Goal: Task Accomplishment & Management: Complete application form

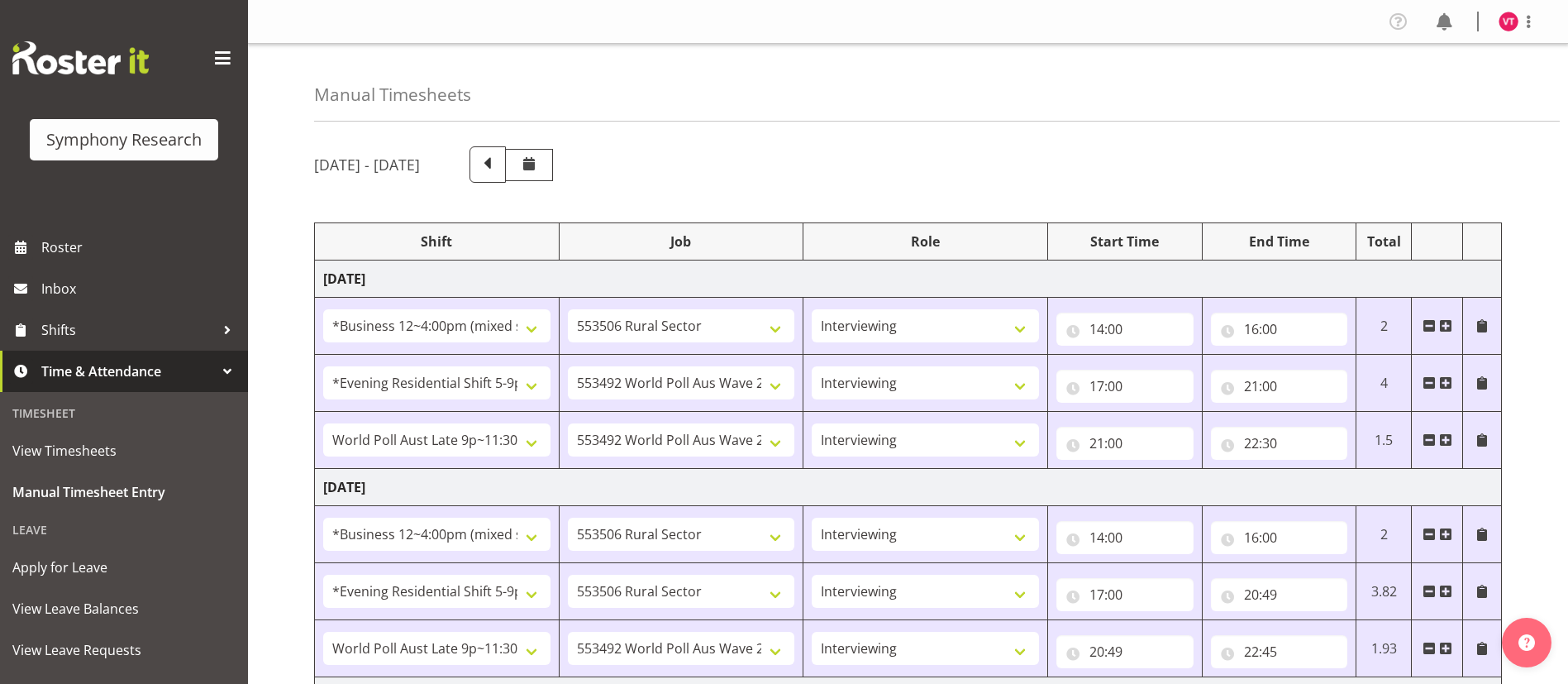
select select "81741"
select select "10587"
select select "47"
select select "48116"
select select "10499"
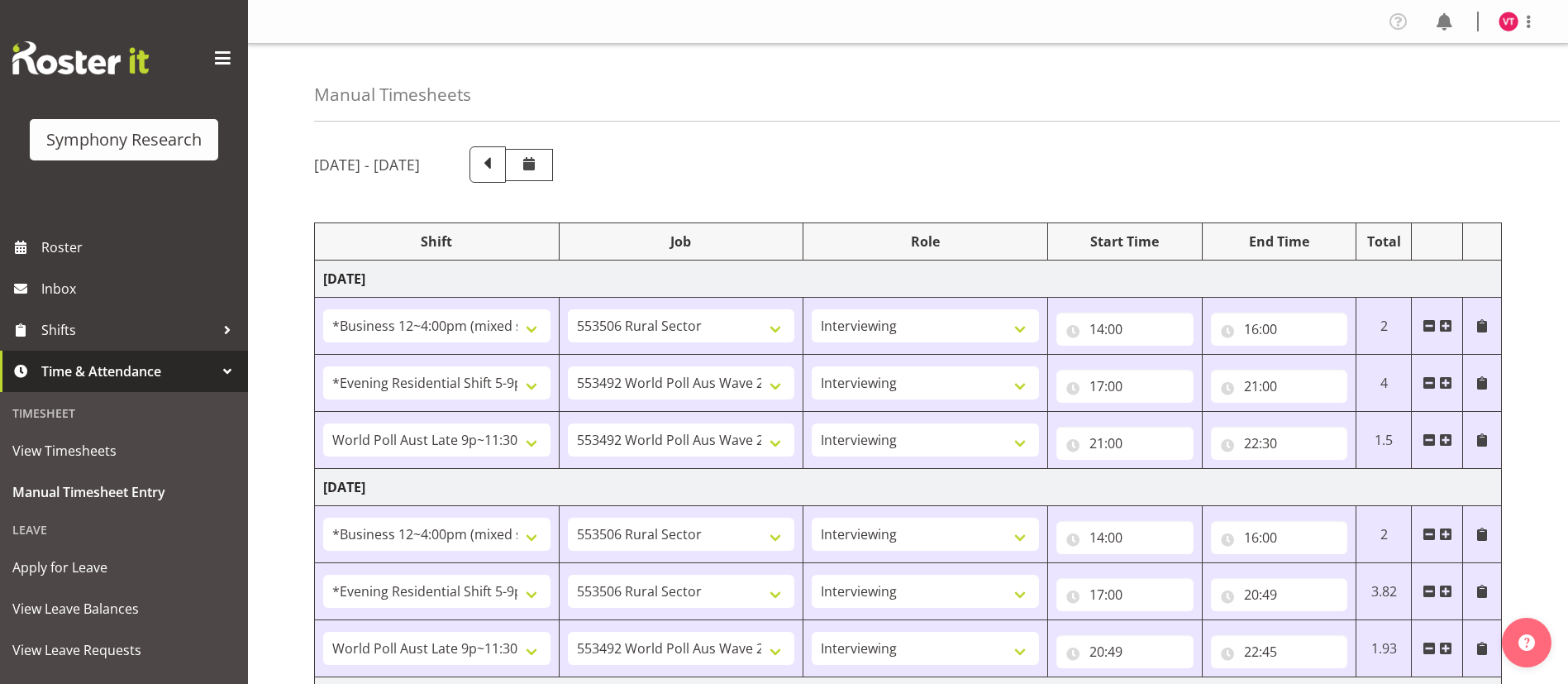
select select "47"
select select "57511"
select select "10499"
select select "47"
select select "81741"
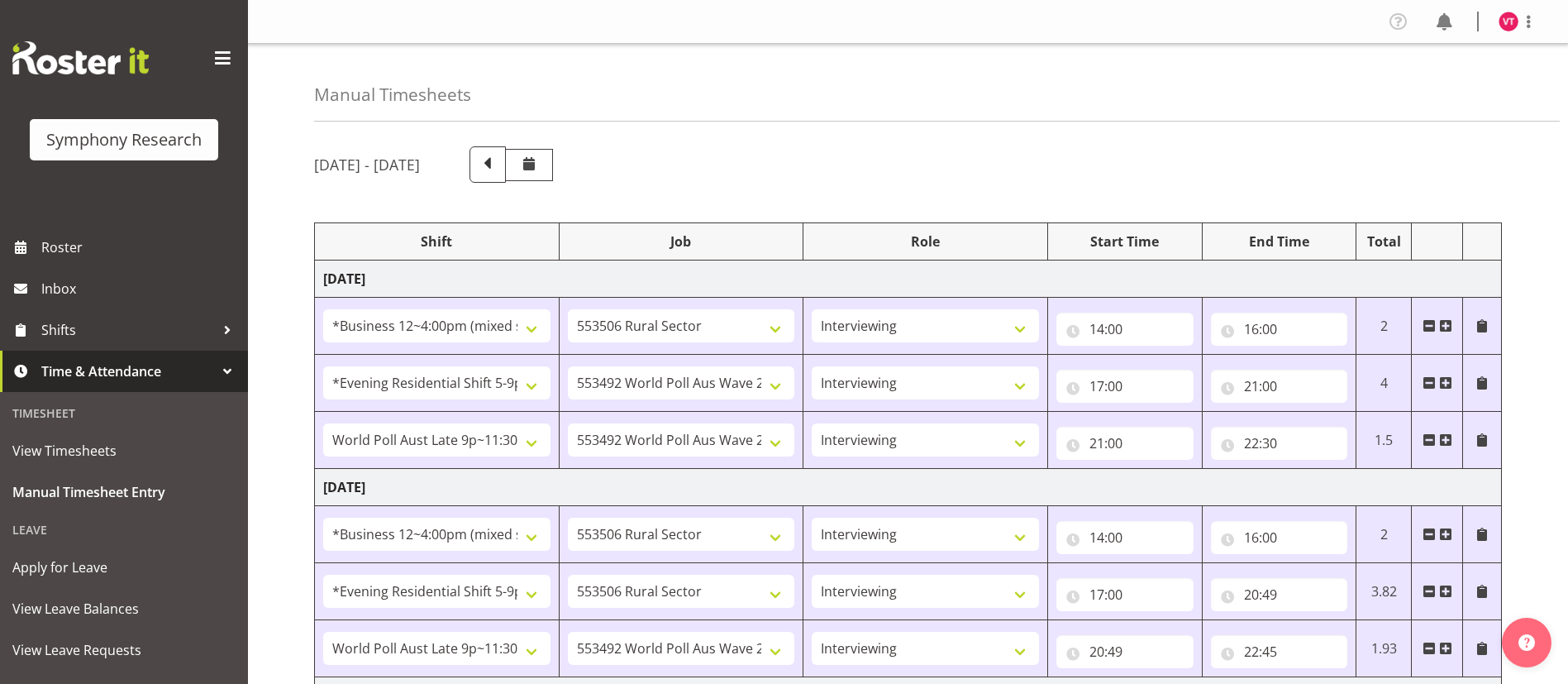
select select "10587"
select select "47"
select select "48116"
select select "10587"
select select "47"
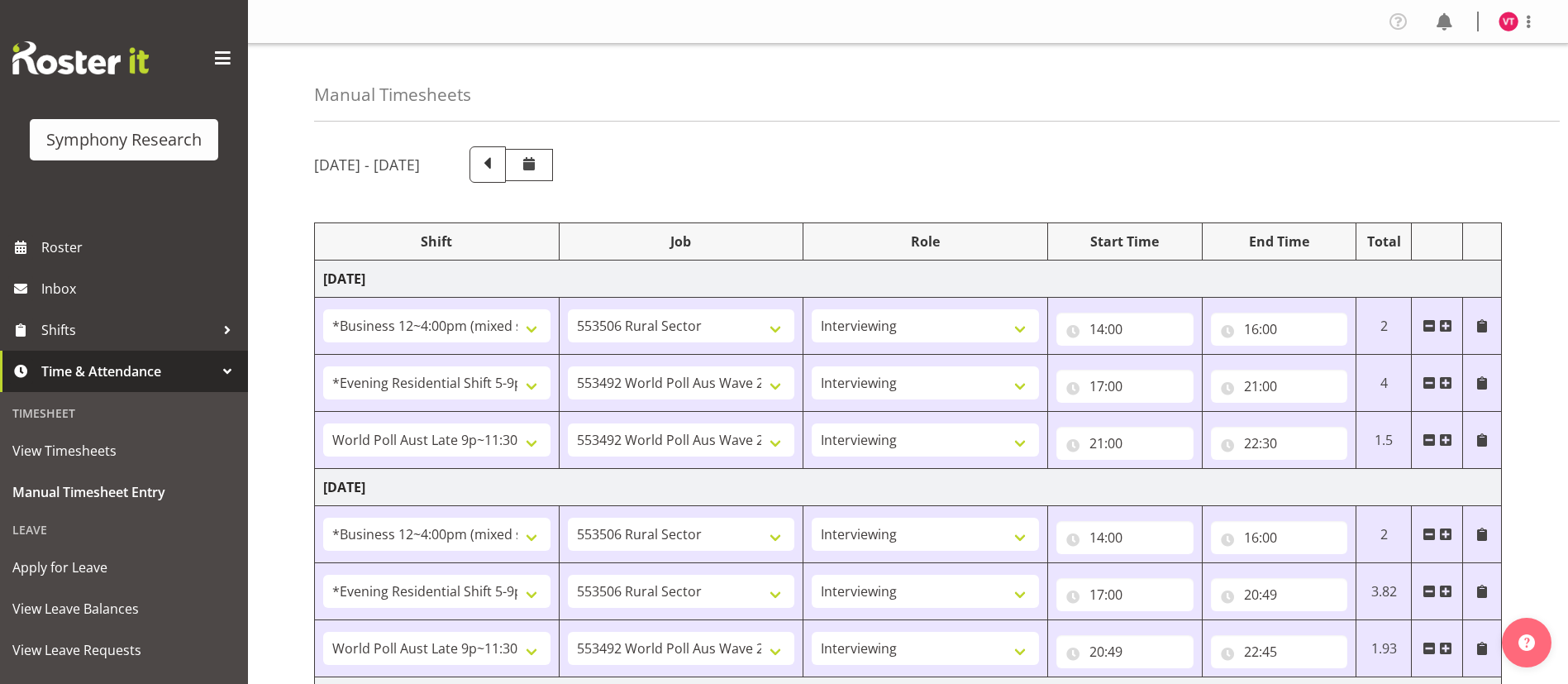
select select "57511"
select select "10499"
select select "47"
select select "81741"
select select "10587"
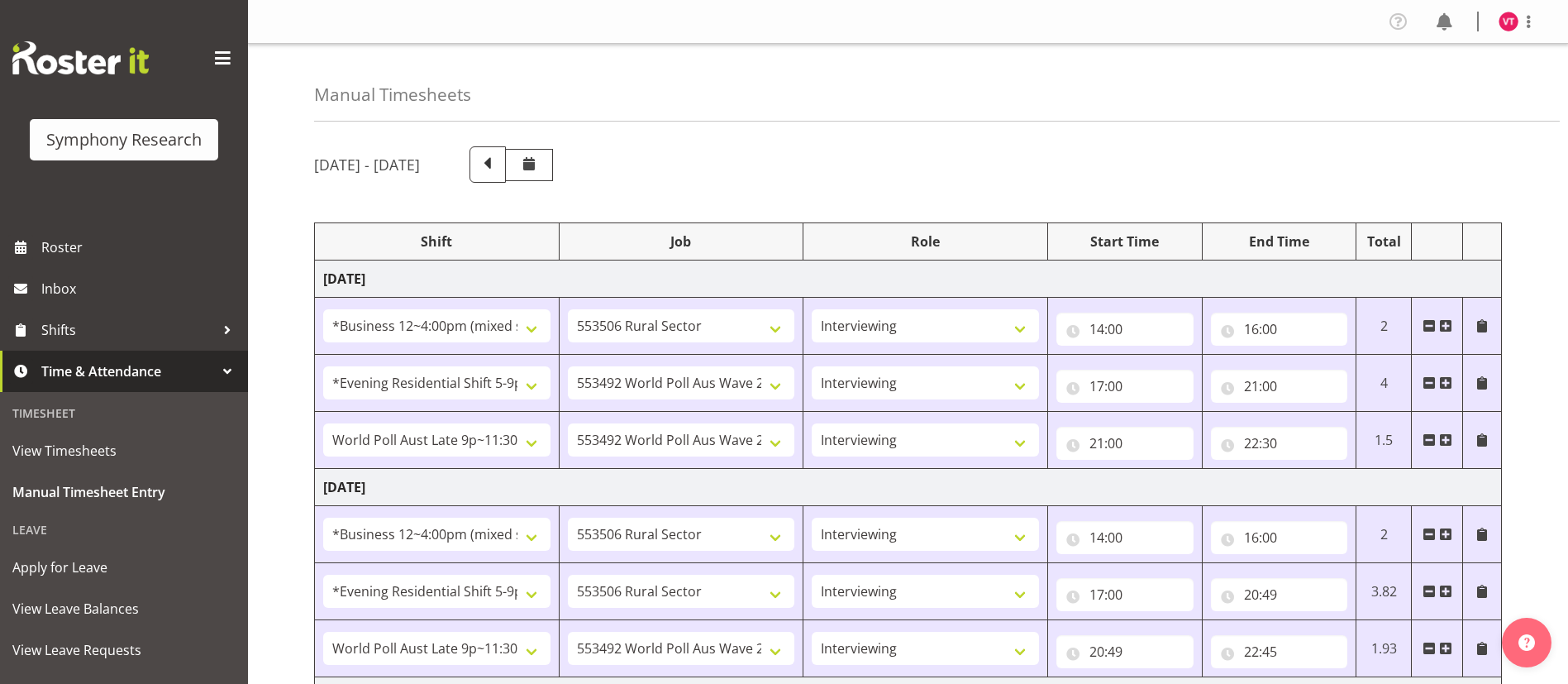
select select "47"
select select "81741"
select select "10527"
select select "47"
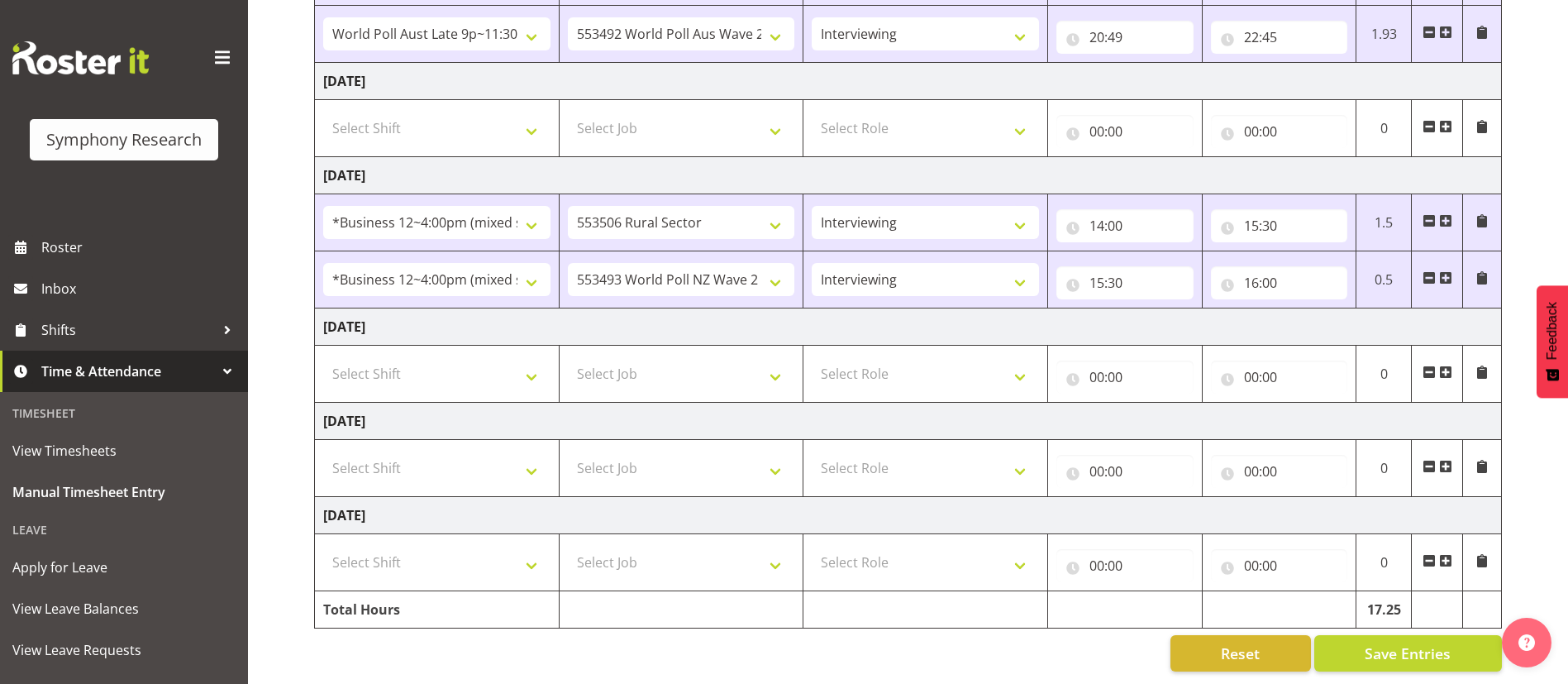
scroll to position [634, 0]
click at [1448, 271] on span at bounding box center [1446, 278] width 13 height 13
select select
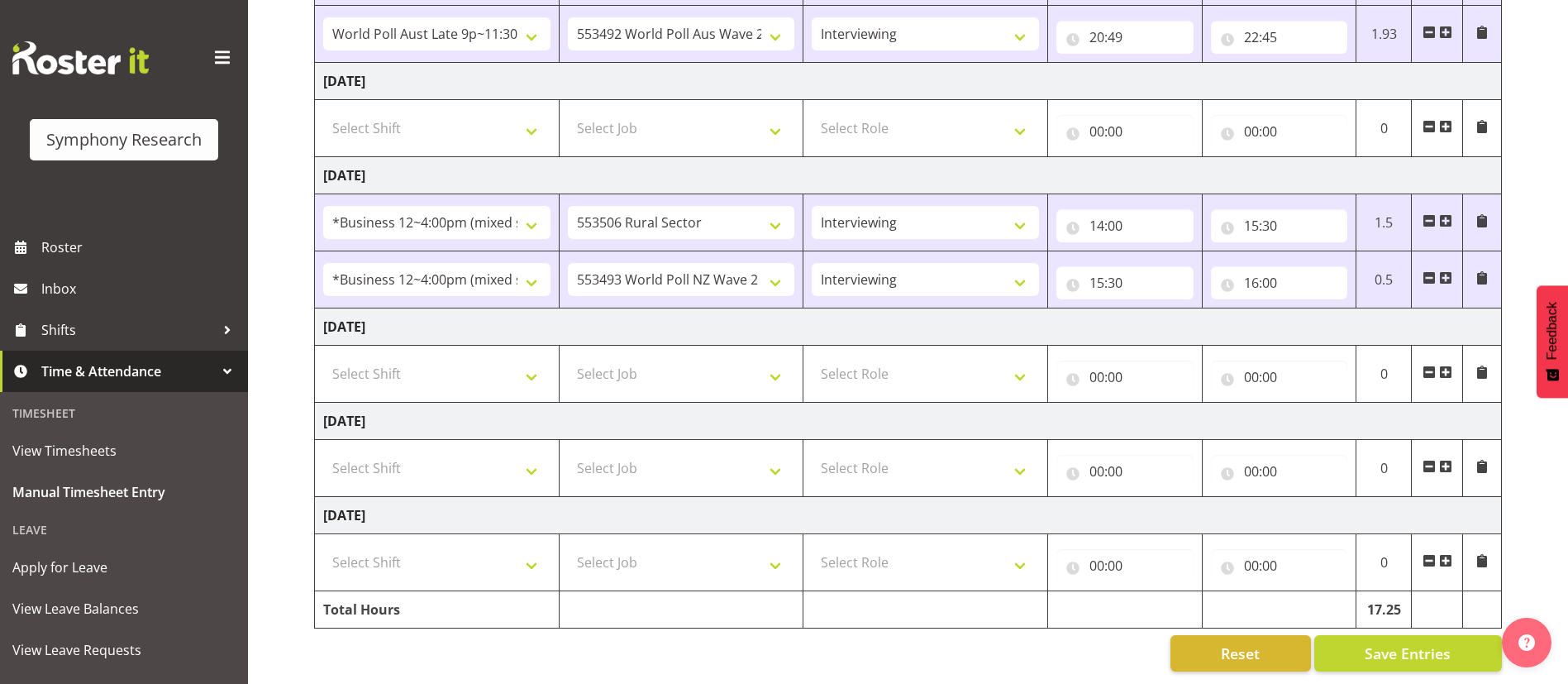
select select
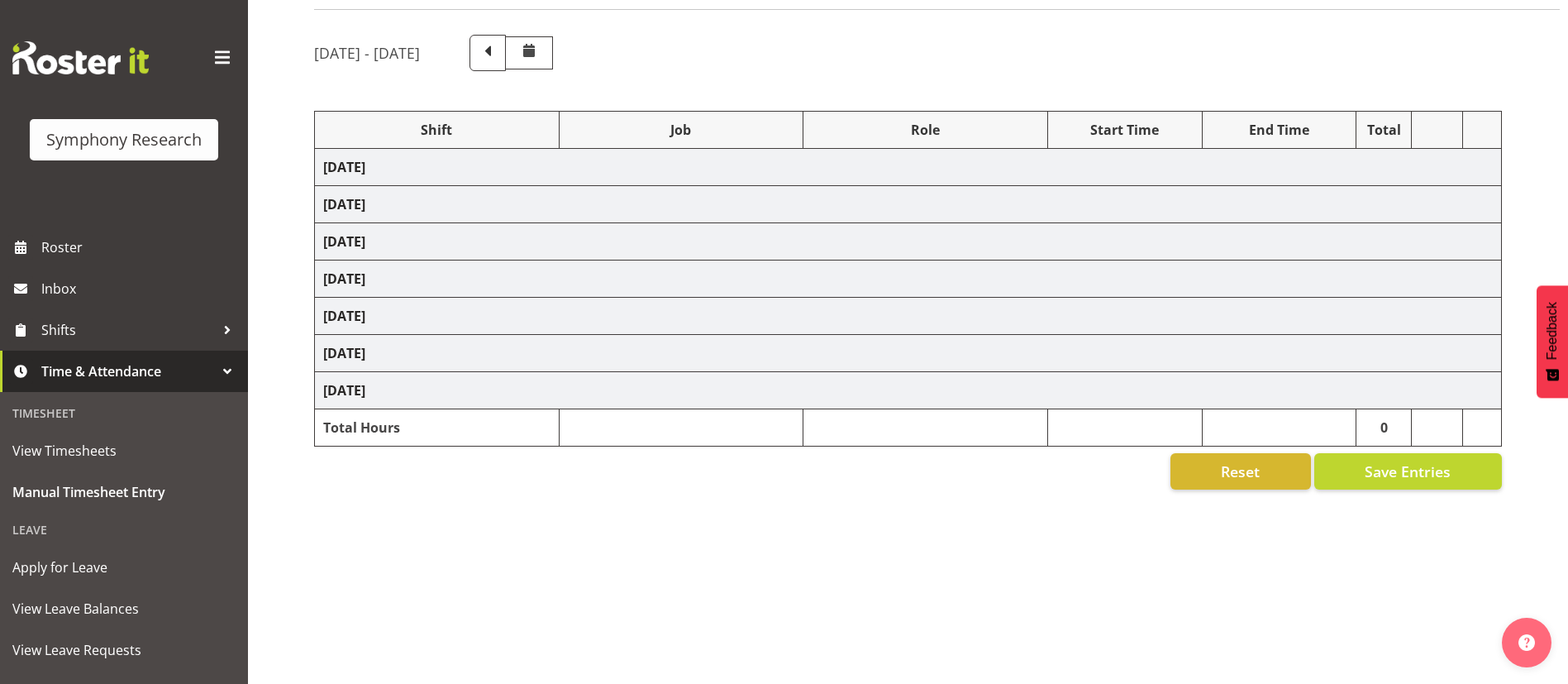
select select "81741"
select select "10587"
select select "47"
select select "48116"
select select "10499"
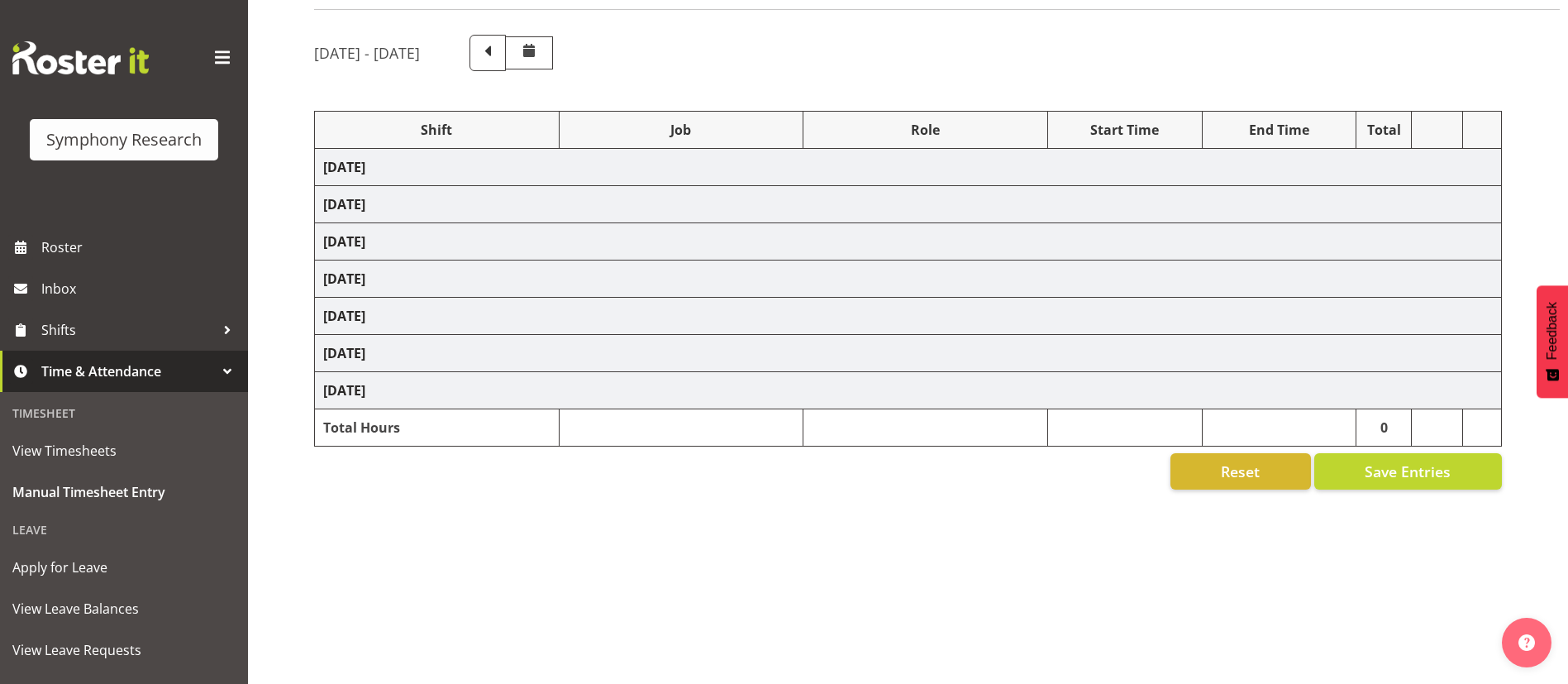
select select "47"
select select "57511"
select select "10499"
select select "47"
select select "81741"
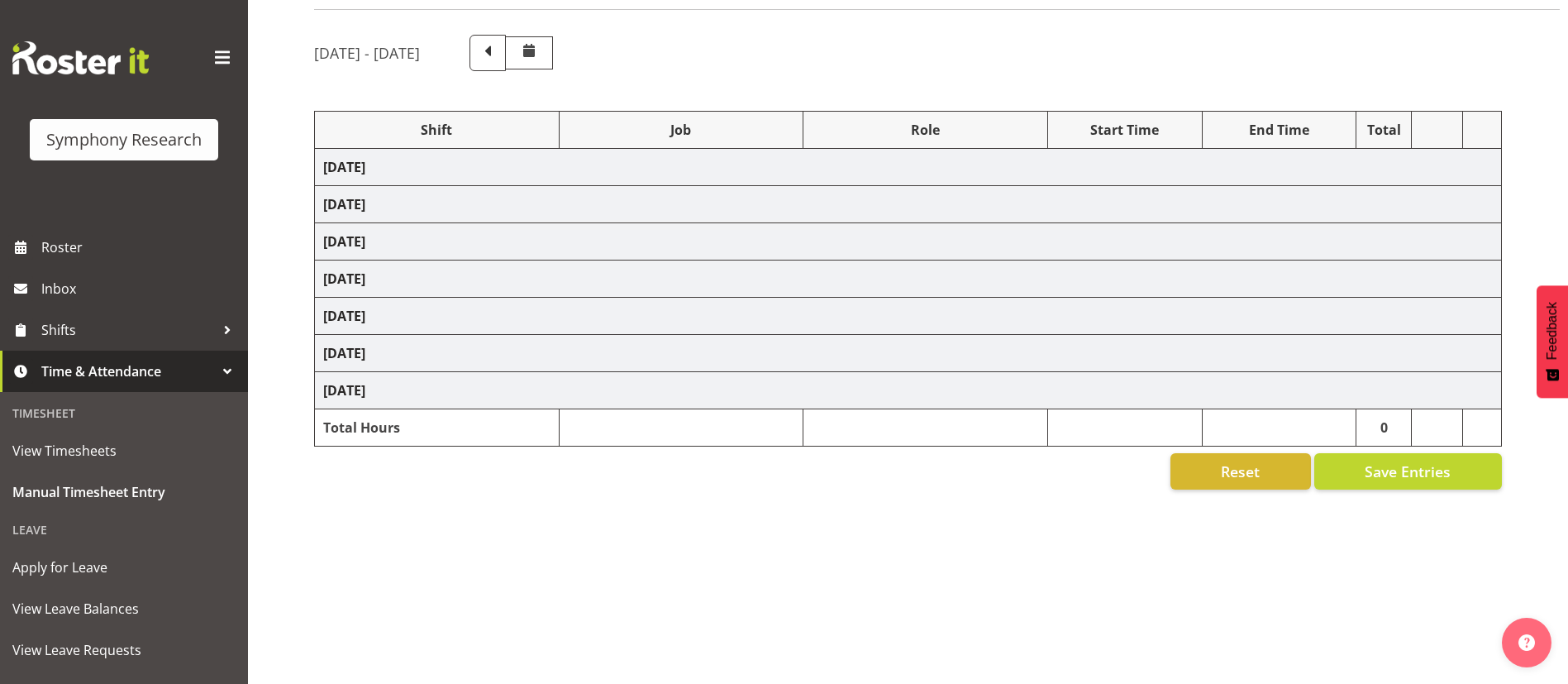
select select "10587"
select select "47"
select select "48116"
select select "10587"
select select "47"
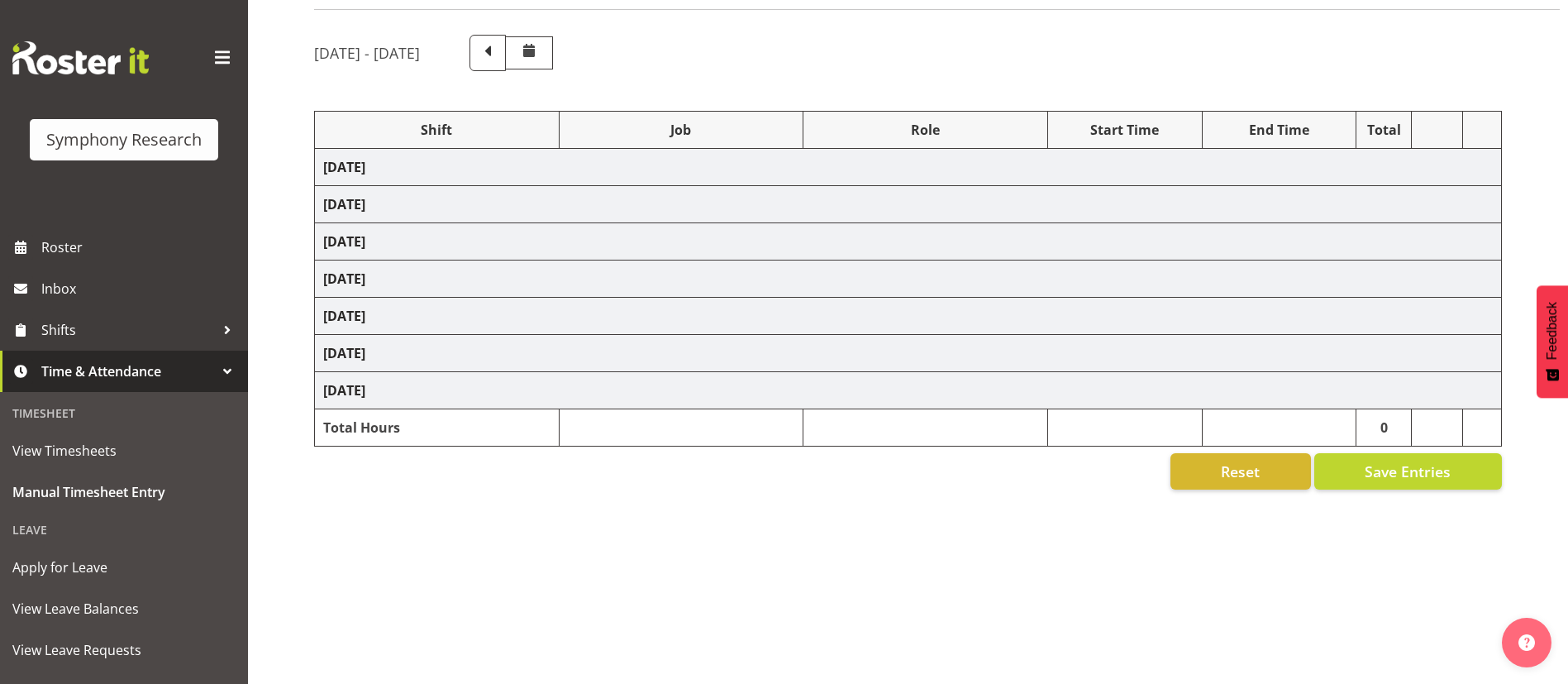
select select "57511"
select select "10499"
select select "47"
select select "81741"
select select "10587"
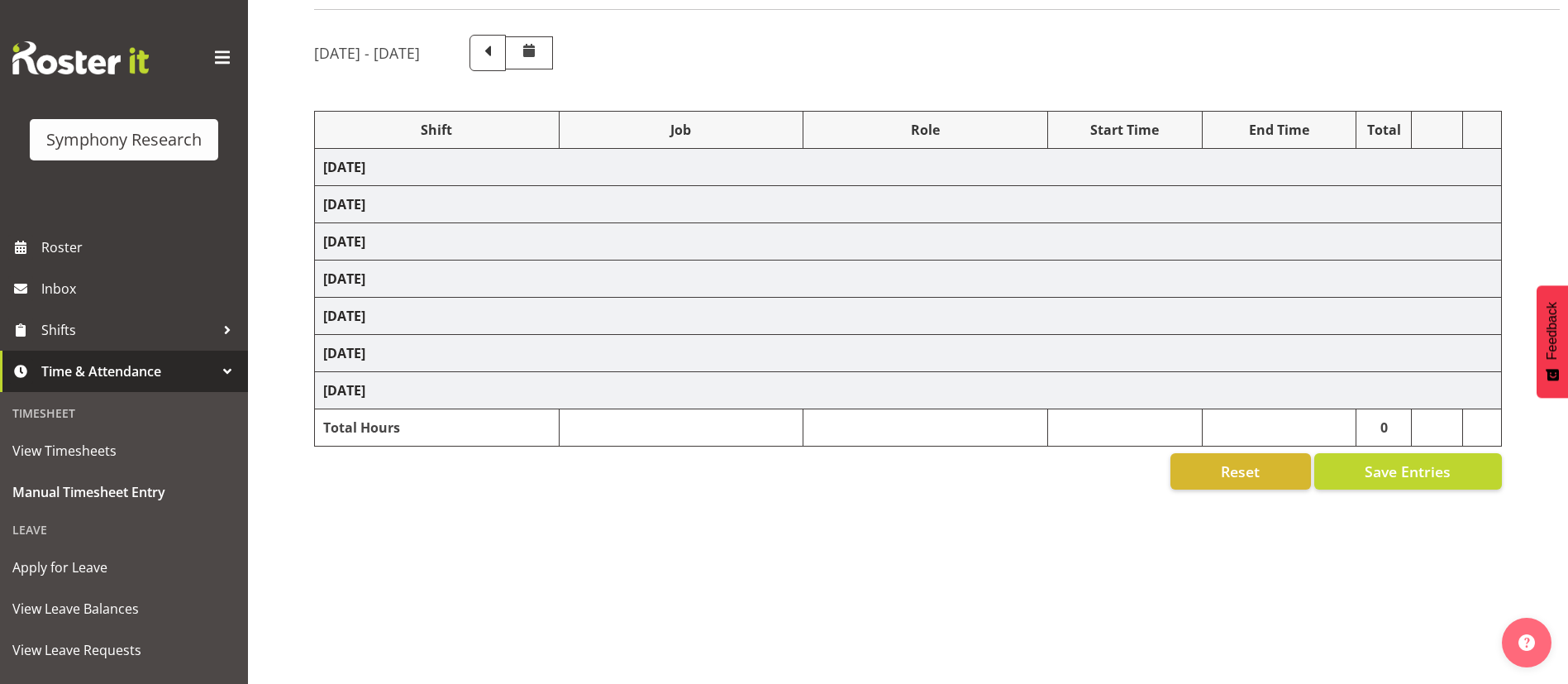
select select "47"
select select "81741"
select select "10527"
select select "47"
select select "48116"
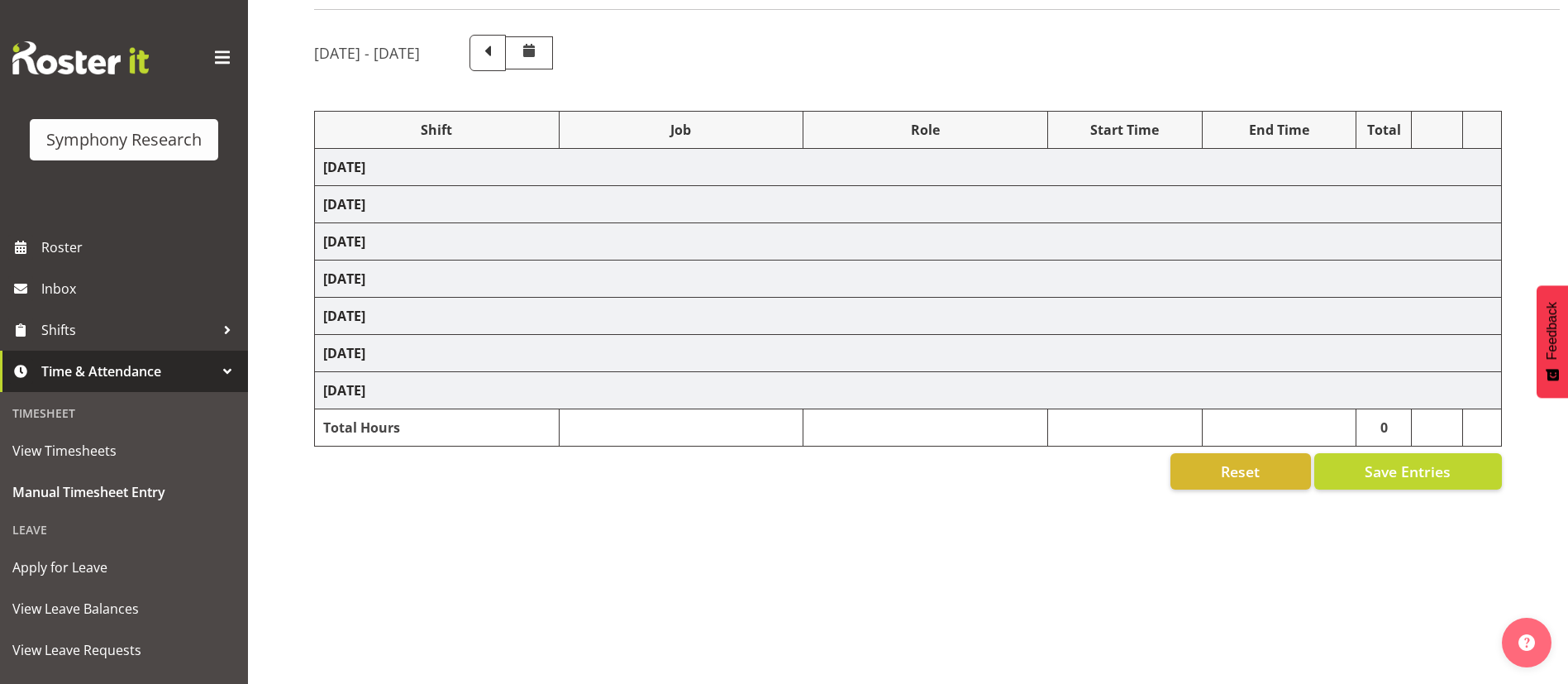
select select "10587"
select select "47"
select select "48116"
select select "10499"
select select "47"
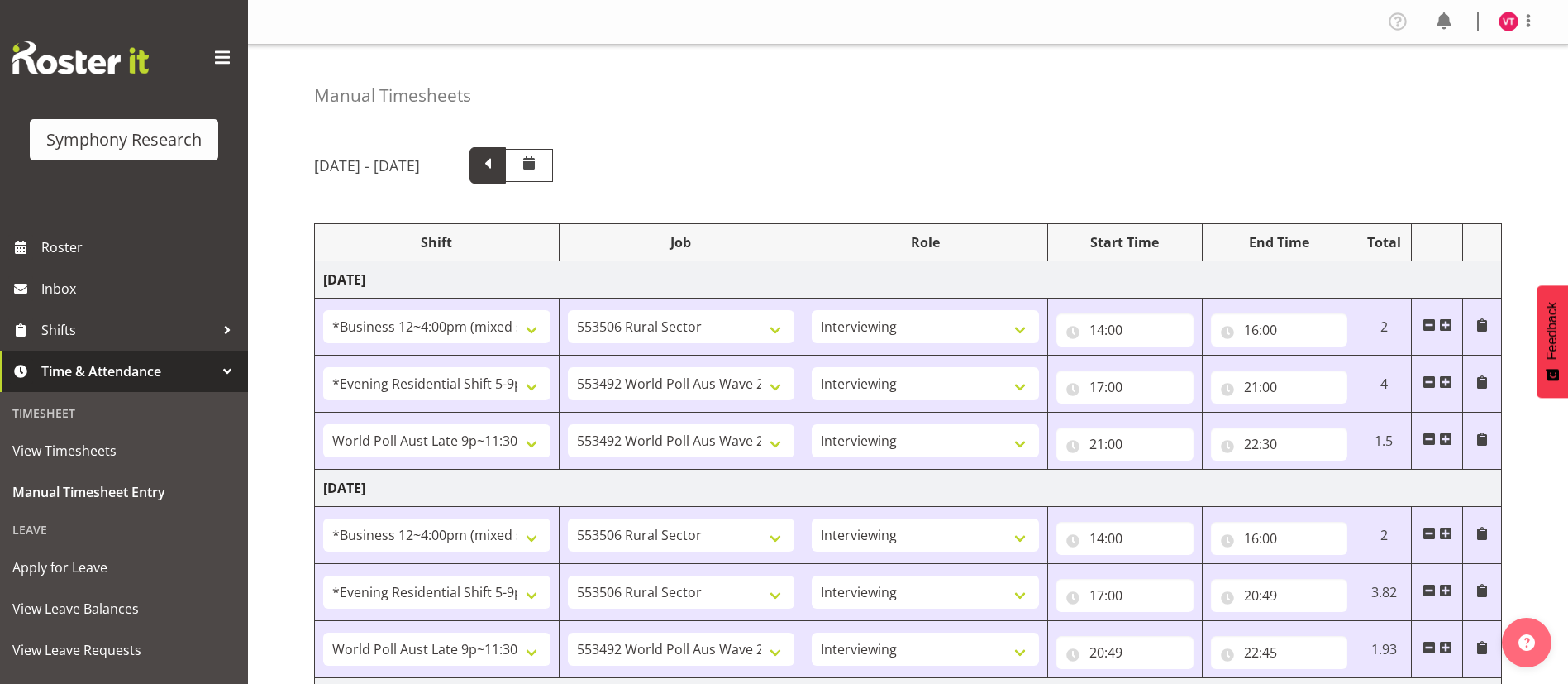
click at [498, 158] on span at bounding box center [487, 163] width 22 height 22
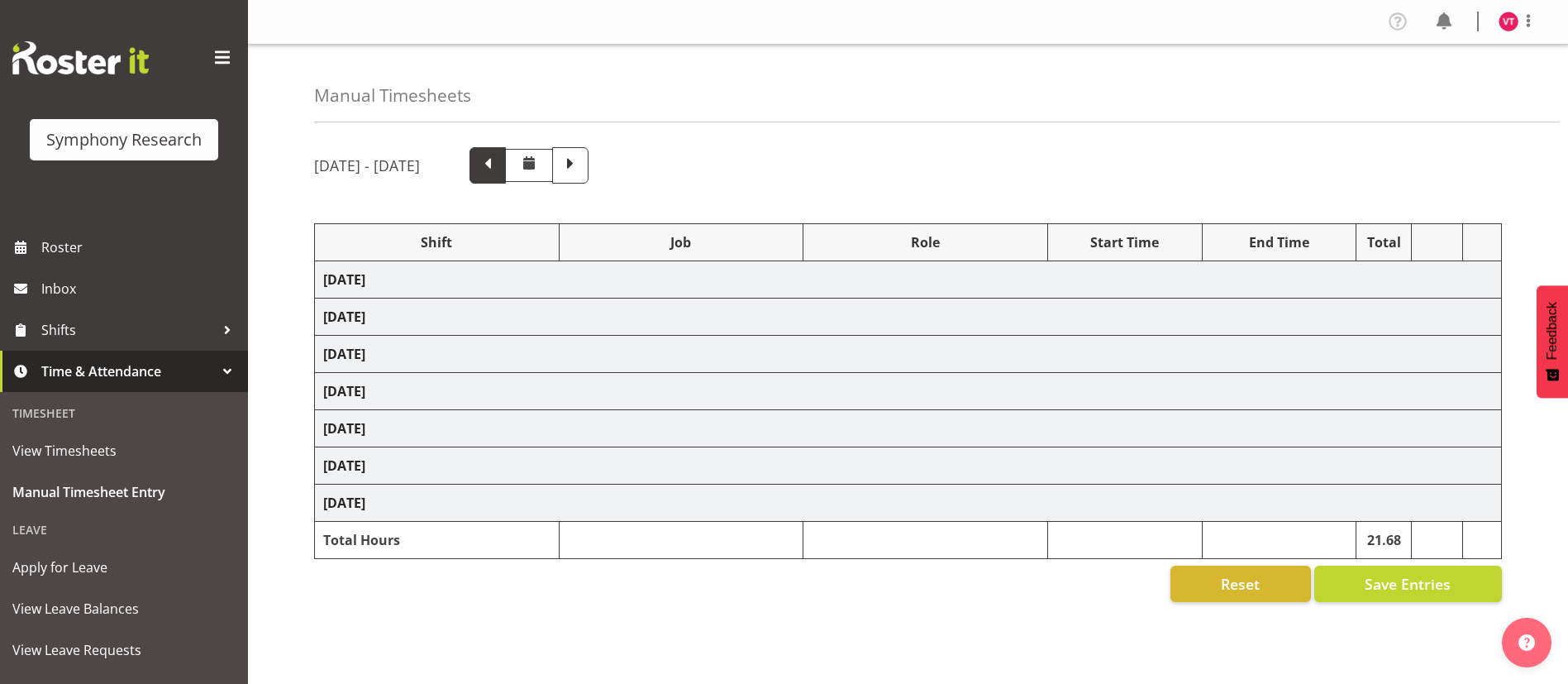
select select "81741"
select select "10499"
select select "47"
select select "48116"
select select "10587"
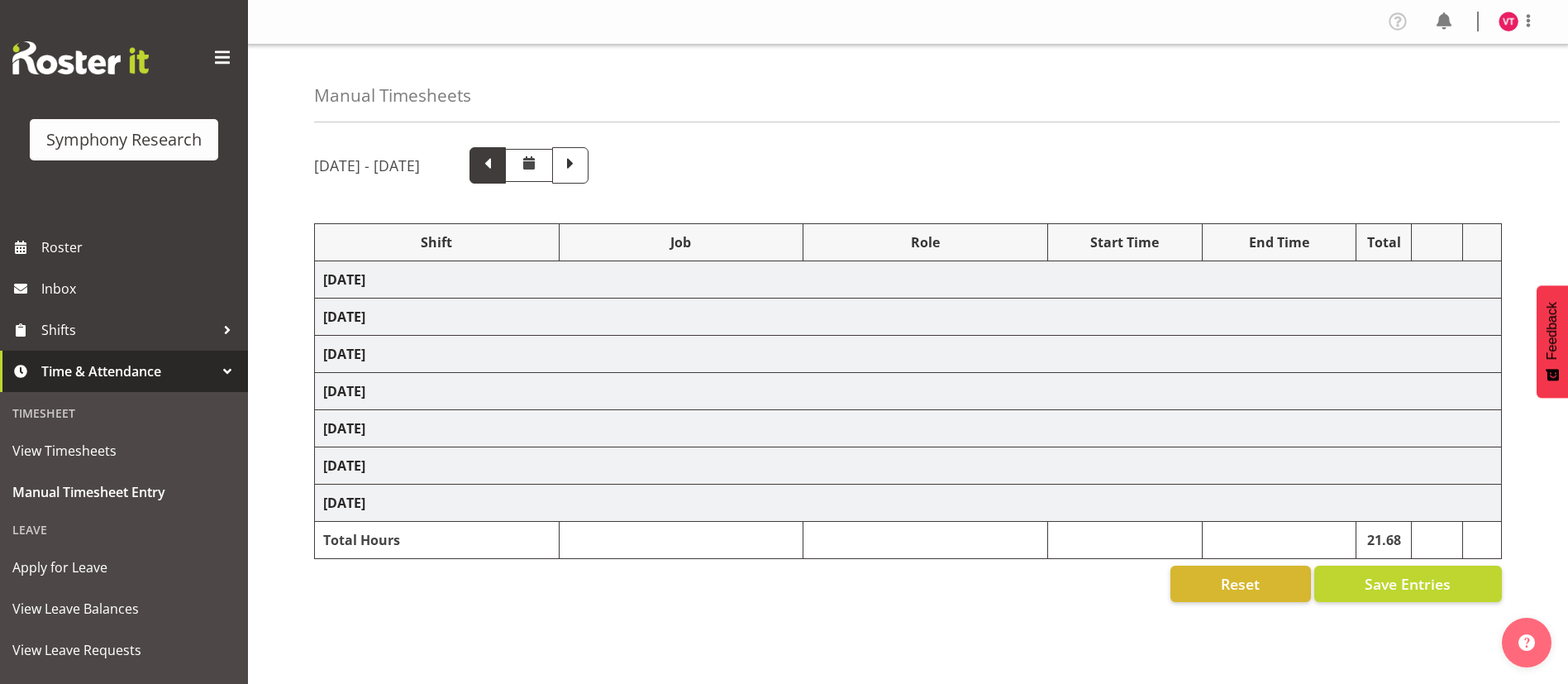
select select "47"
select select "48116"
select select "10499"
select select "47"
select select "57511"
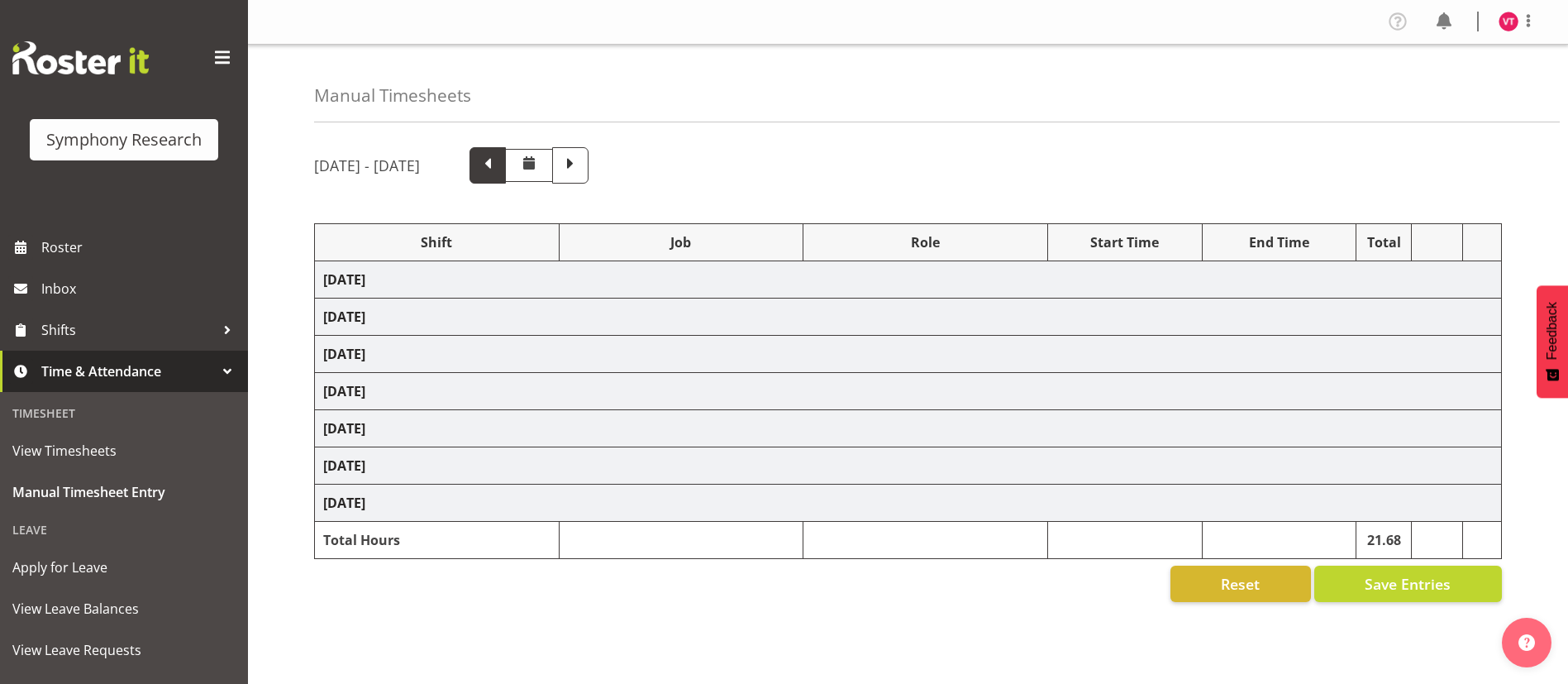
select select "10499"
select select "47"
select select "48116"
select select "10587"
select select "47"
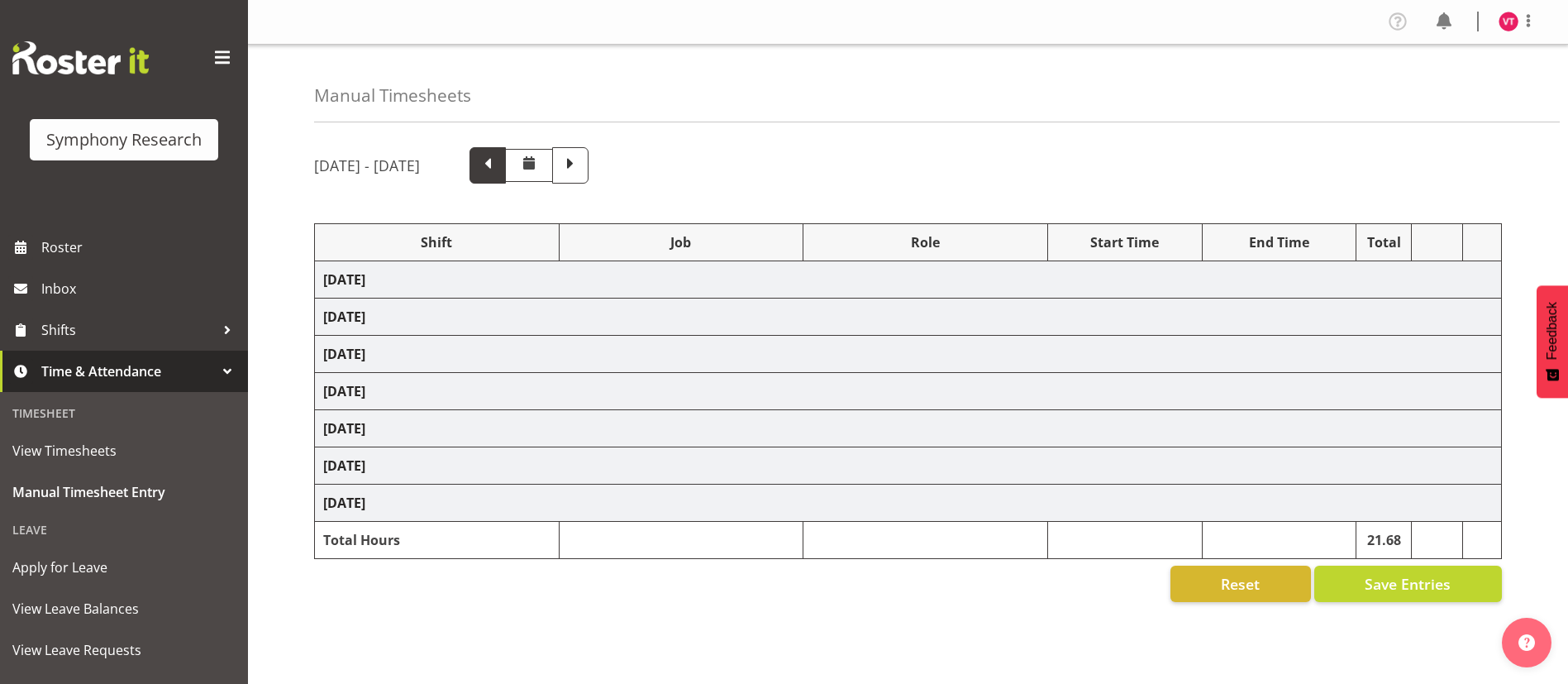
select select "56692"
select select "10499"
select select "47"
select select "81741"
select select "10587"
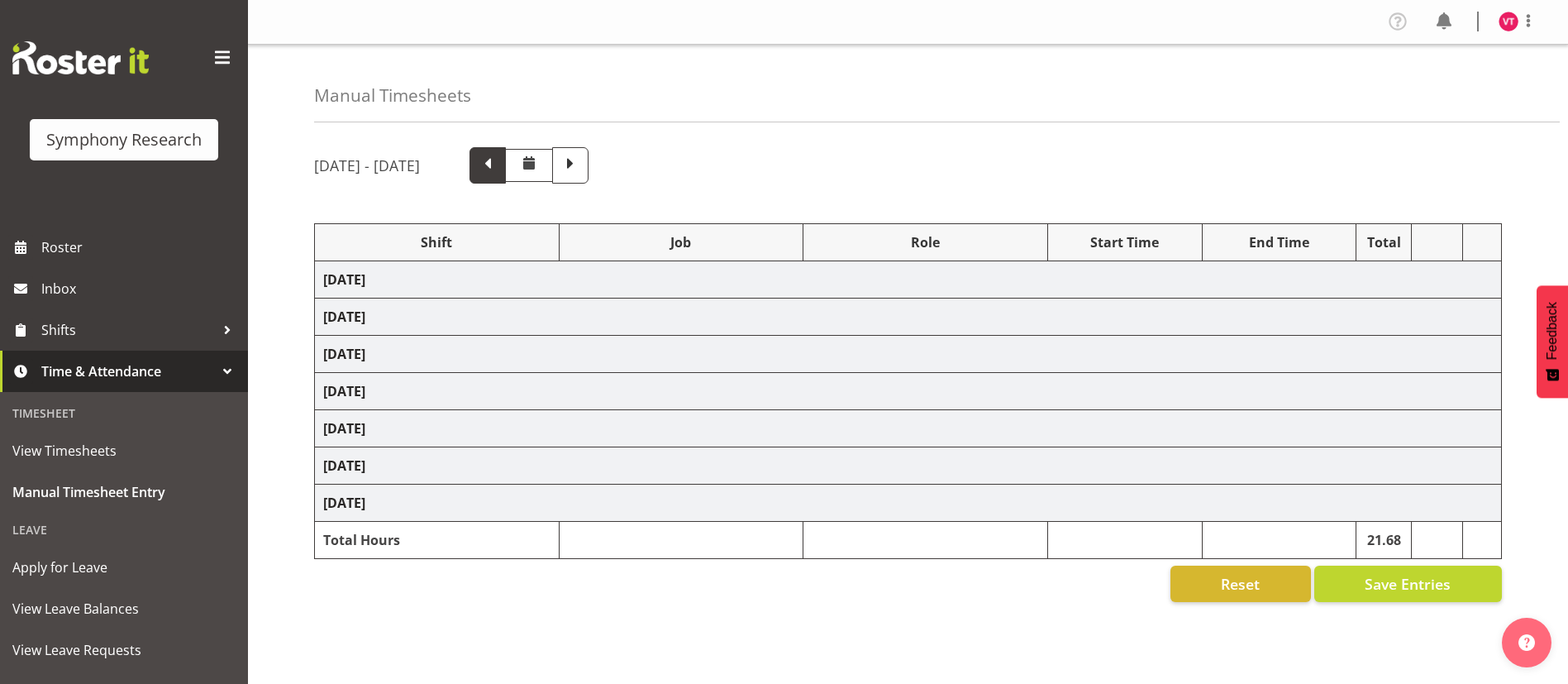
select select "47"
select select "48116"
select select "10587"
select select "47"
select select "56692"
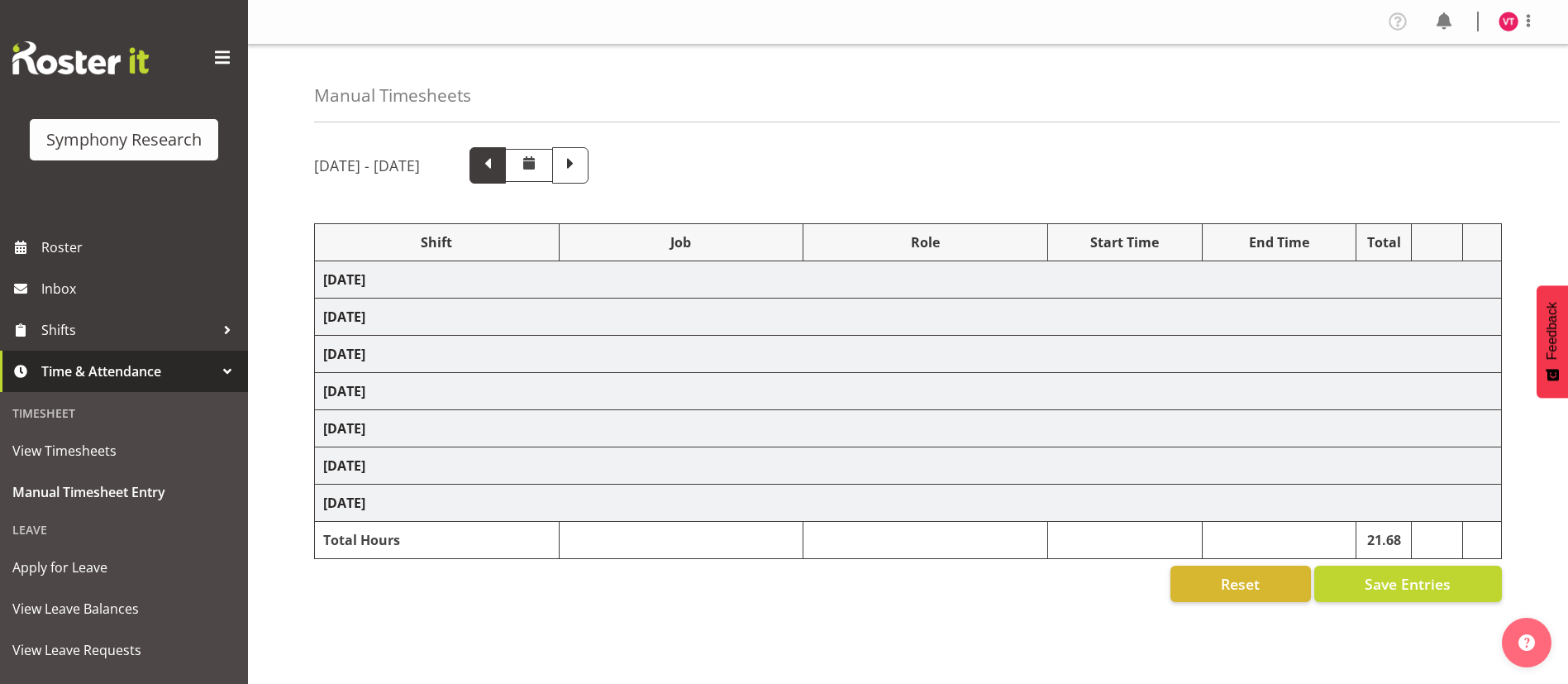
select select "10499"
select select "47"
select select "81741"
select select "10587"
select select "47"
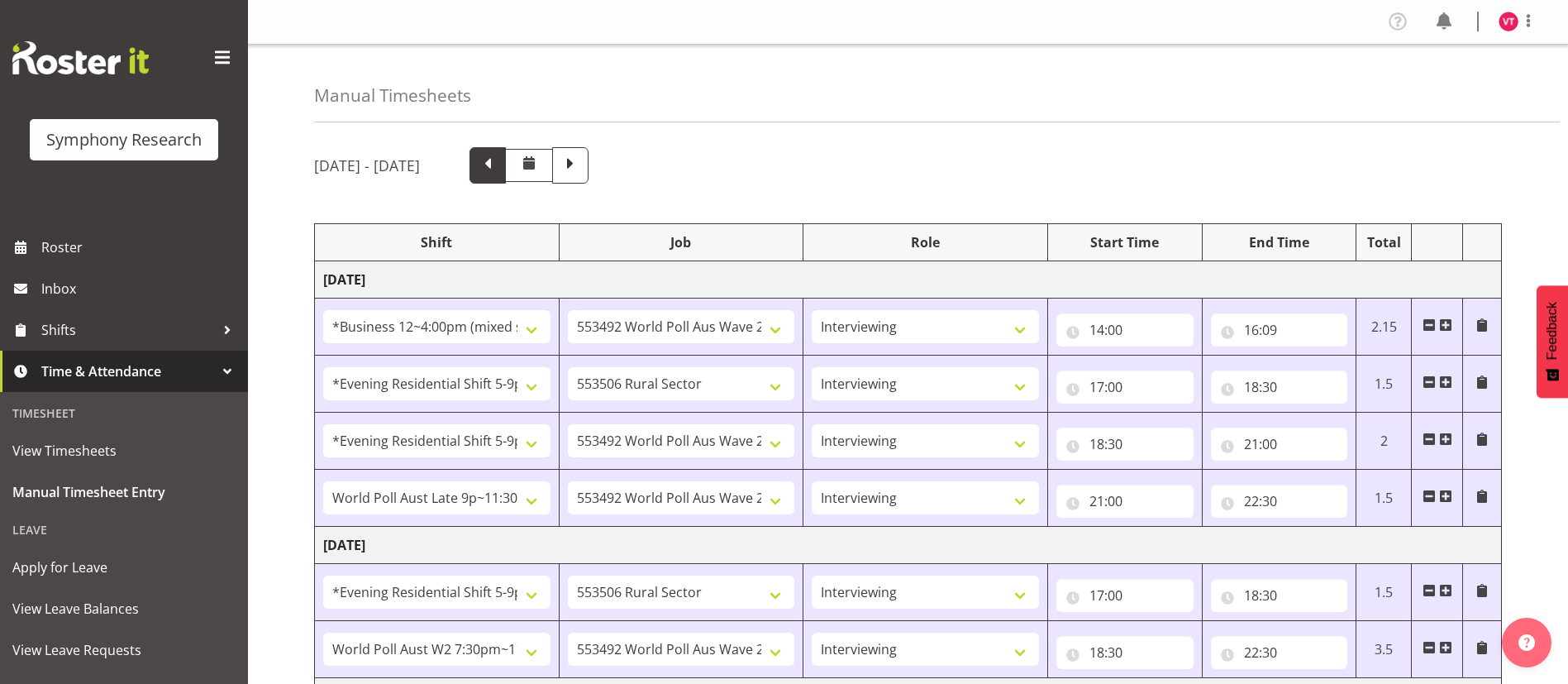
click at [498, 162] on span at bounding box center [487, 163] width 22 height 22
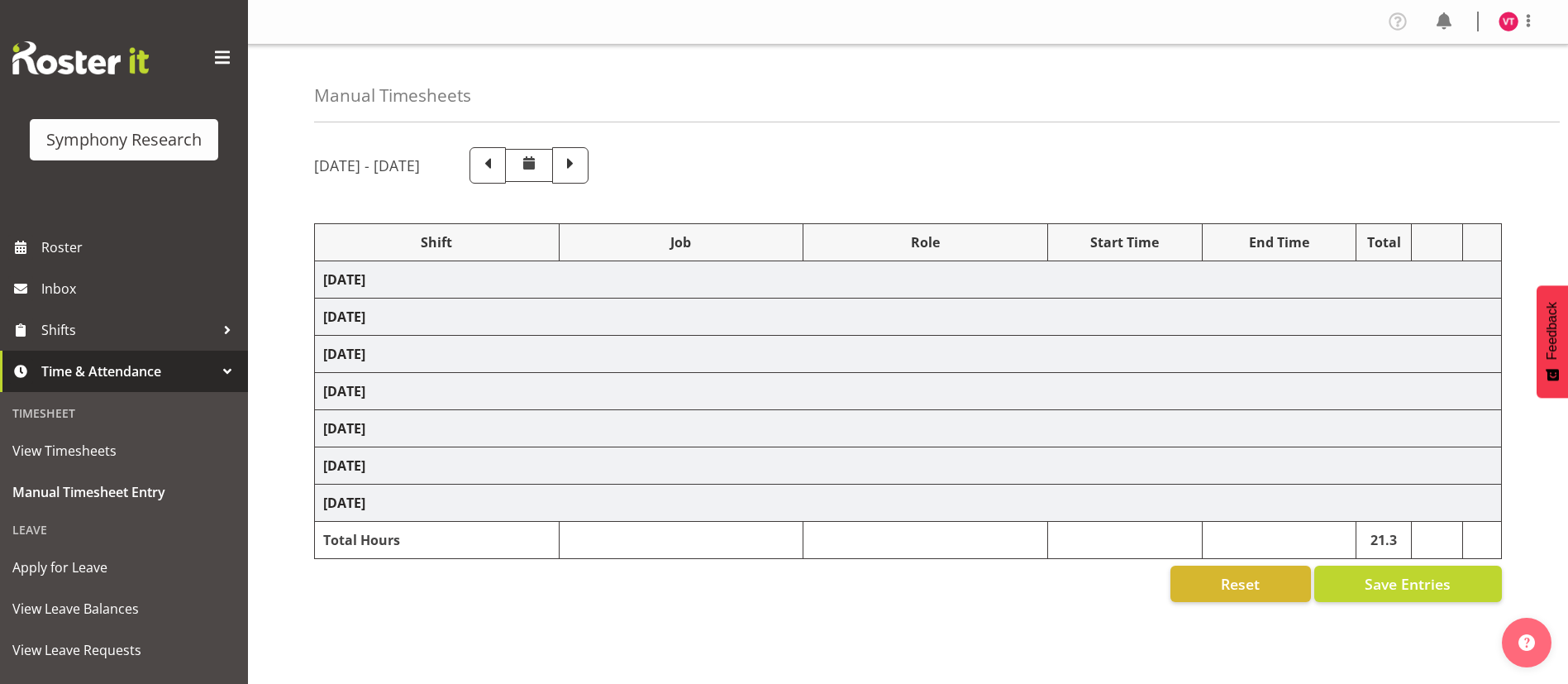
select select "81741"
select select "10499"
select select "47"
select select "48116"
select select "10587"
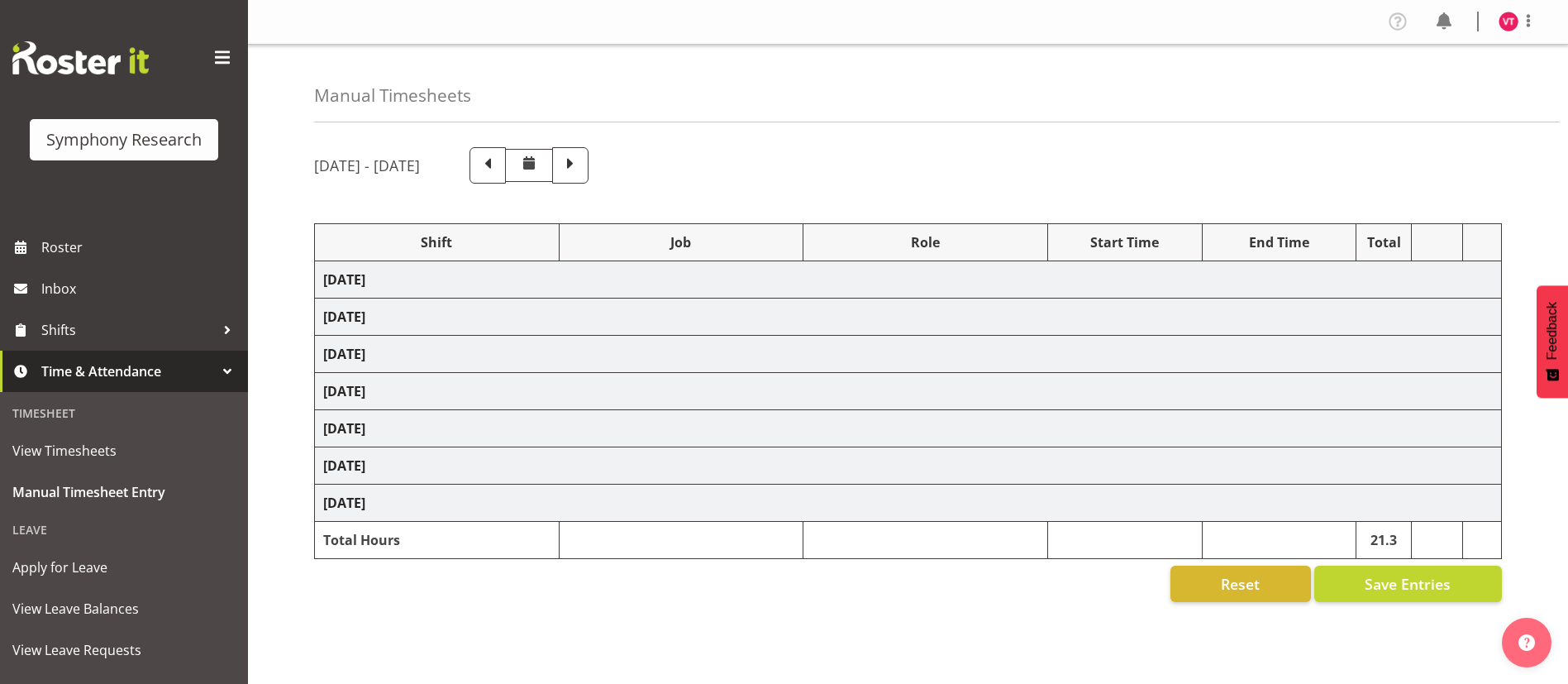
select select "81298"
select select "10587"
select select "47"
select select "56692"
select select "10499"
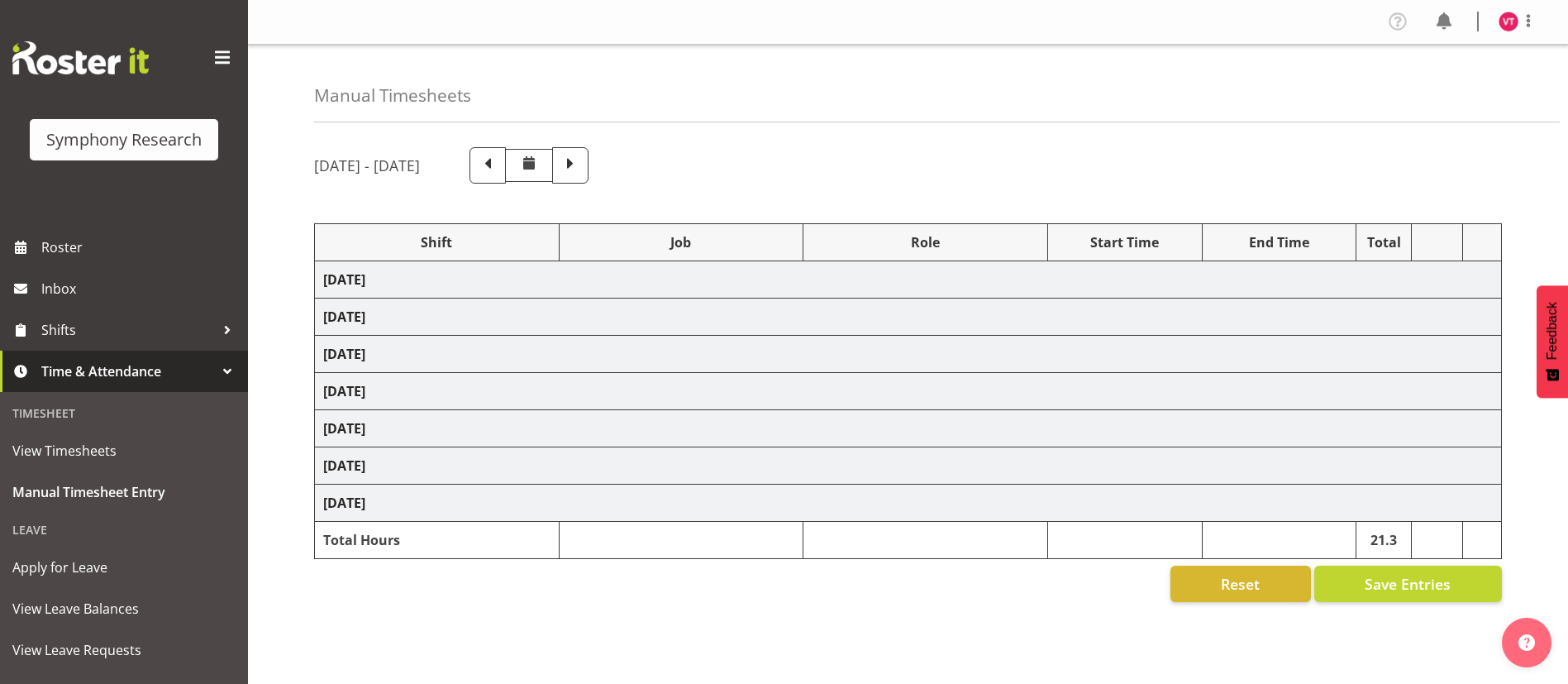
select select "47"
select select "81741"
select select "10499"
select select "47"
select select "48116"
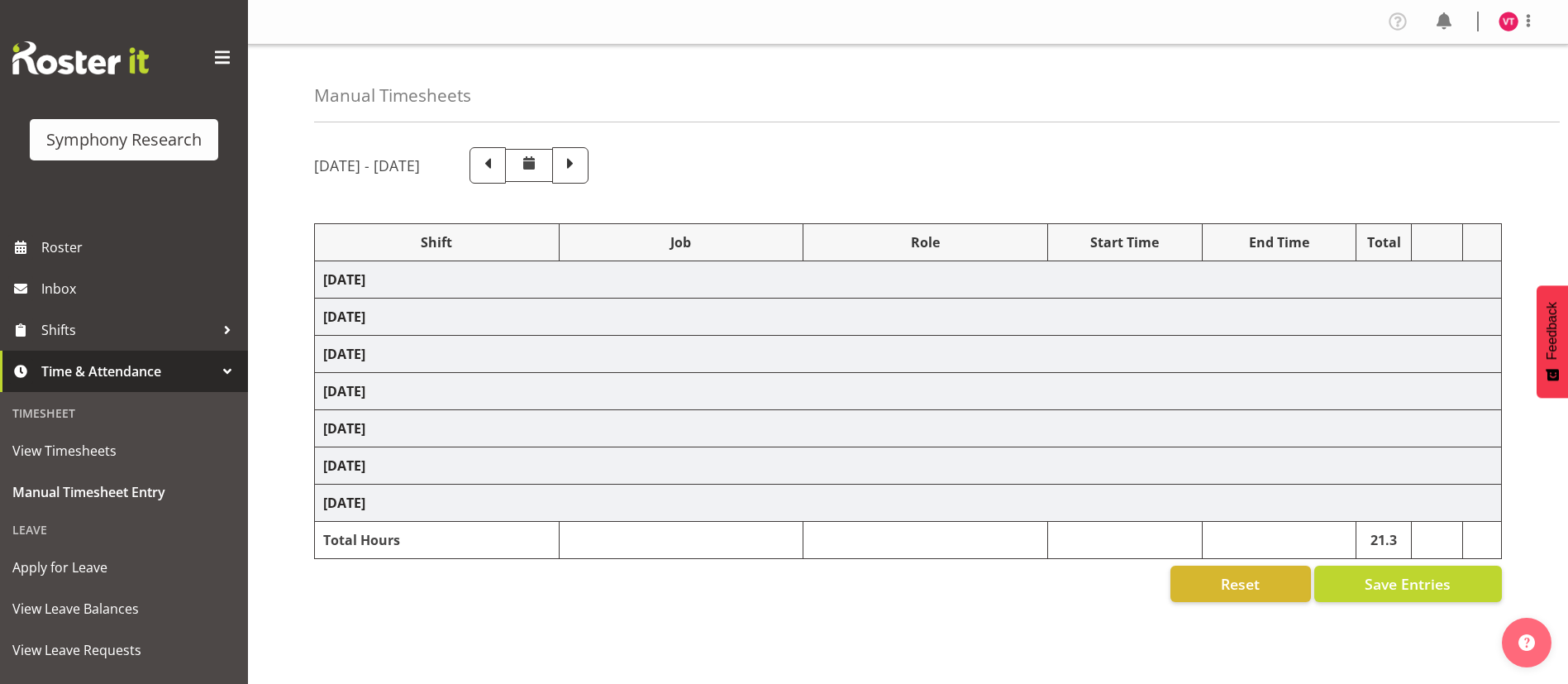
select select "10587"
select select "47"
select select "56692"
select select "10499"
select select "47"
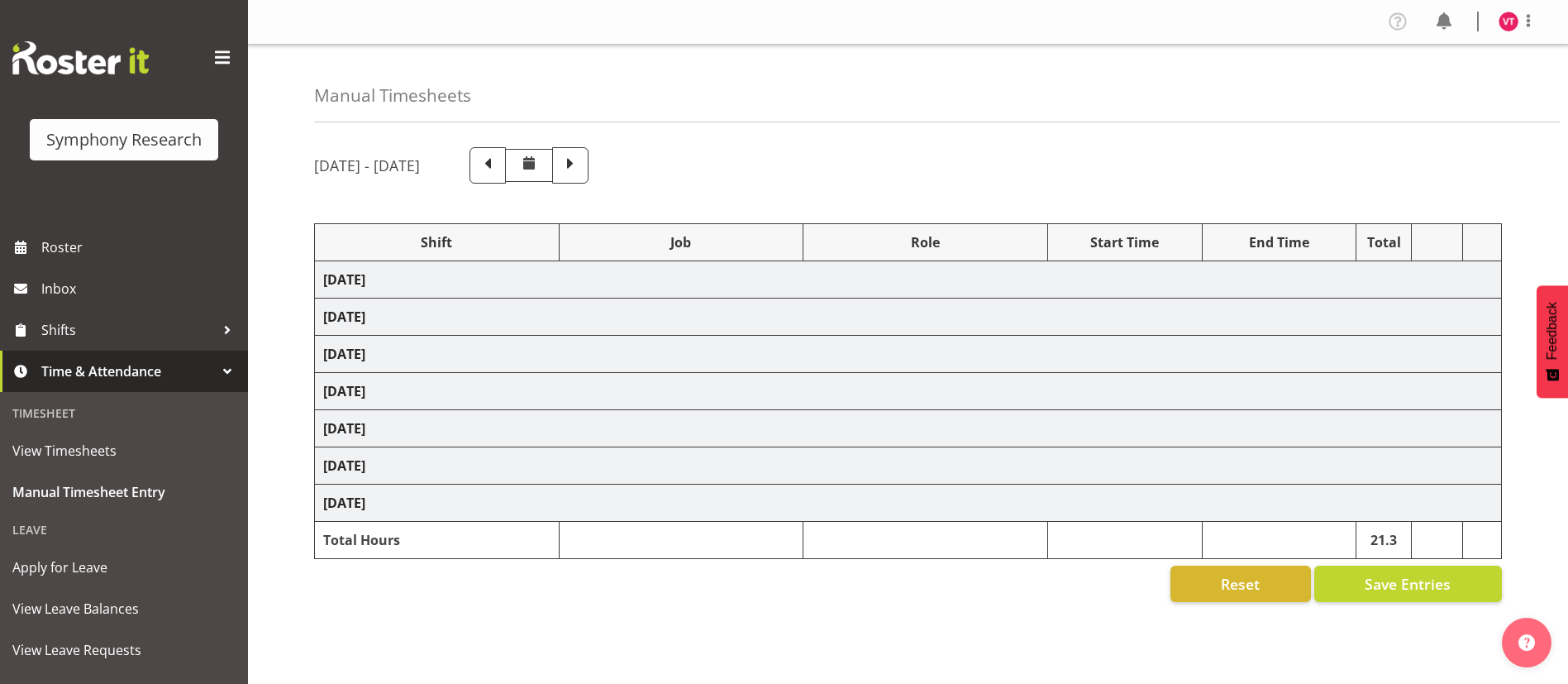
select select "81741"
select select "10499"
select select "47"
select select "48116"
select select "10587"
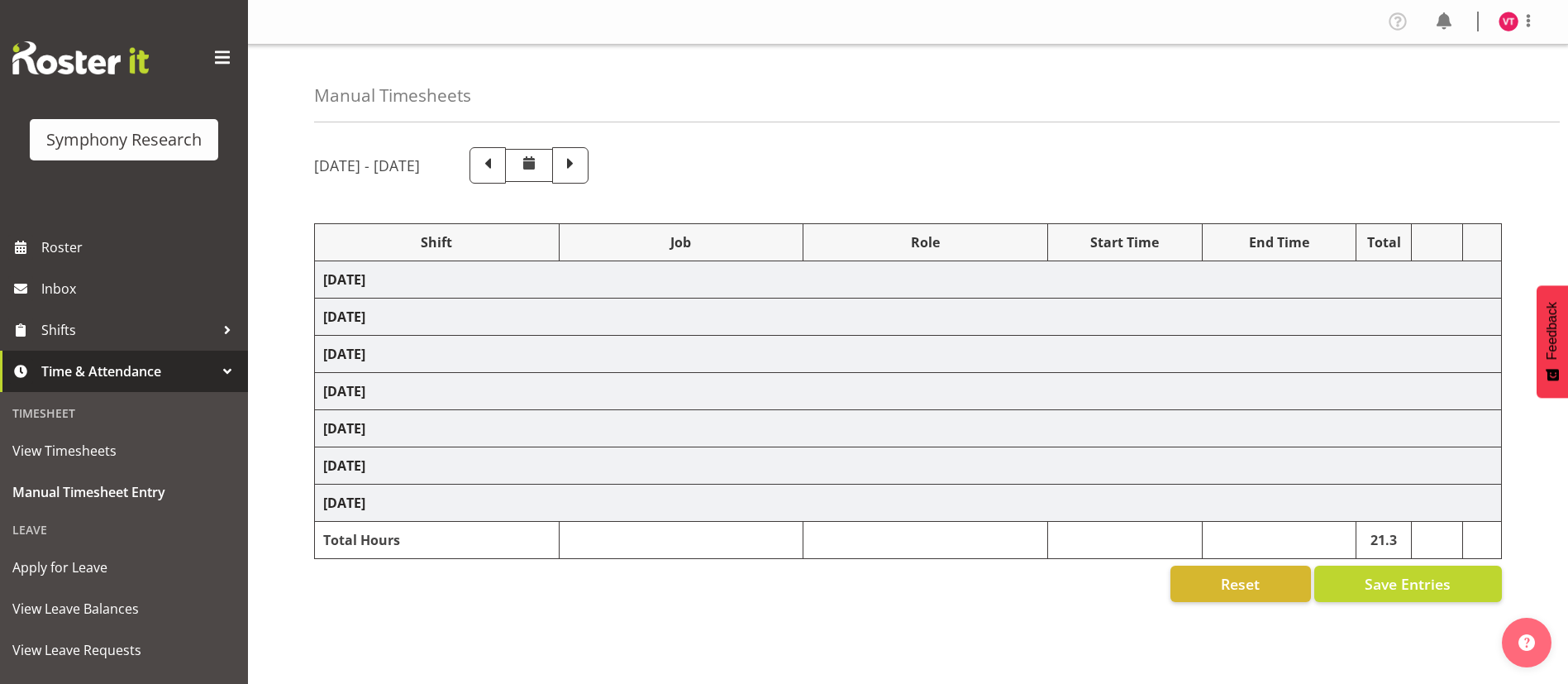
select select "47"
select select "81298"
select select "10587"
select select "81298"
select select "10587"
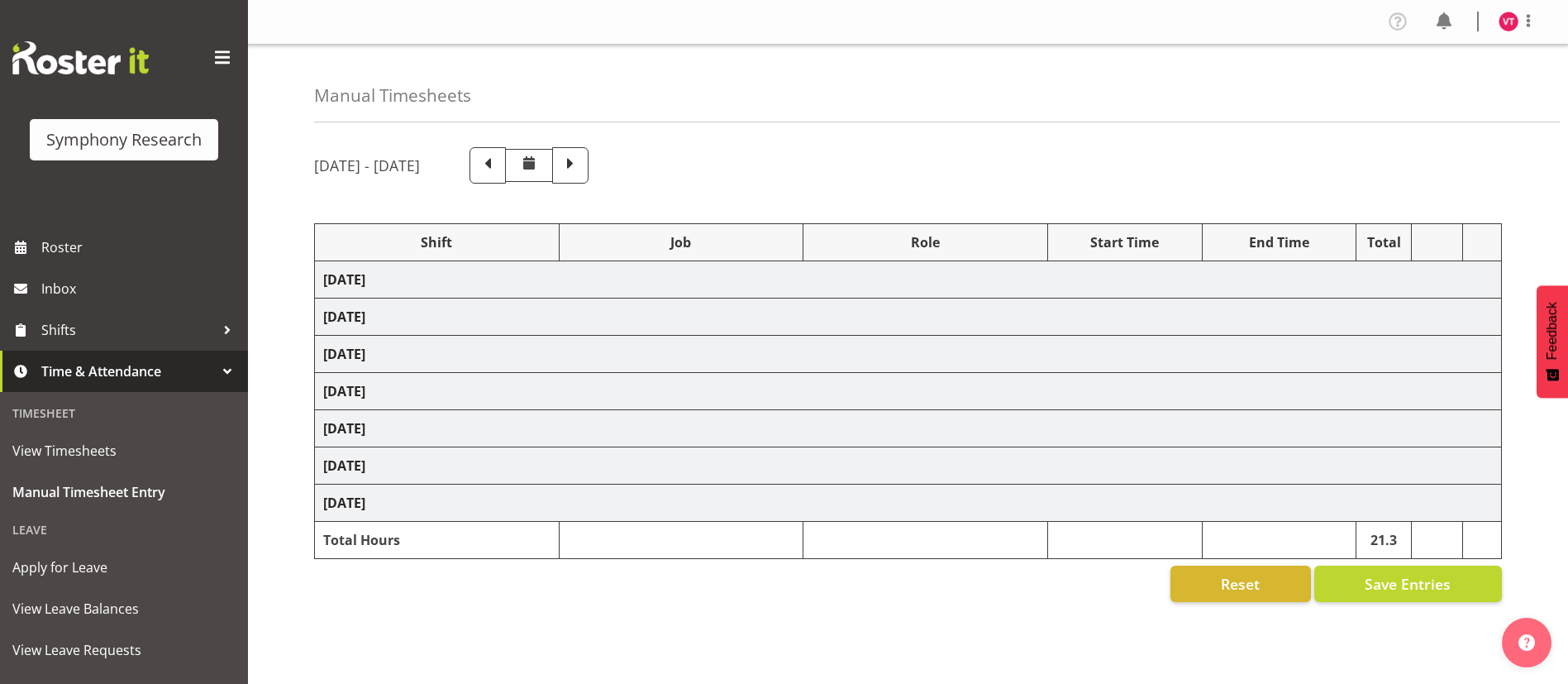
select select "47"
select select "56692"
select select "10499"
select select "47"
select select "81741"
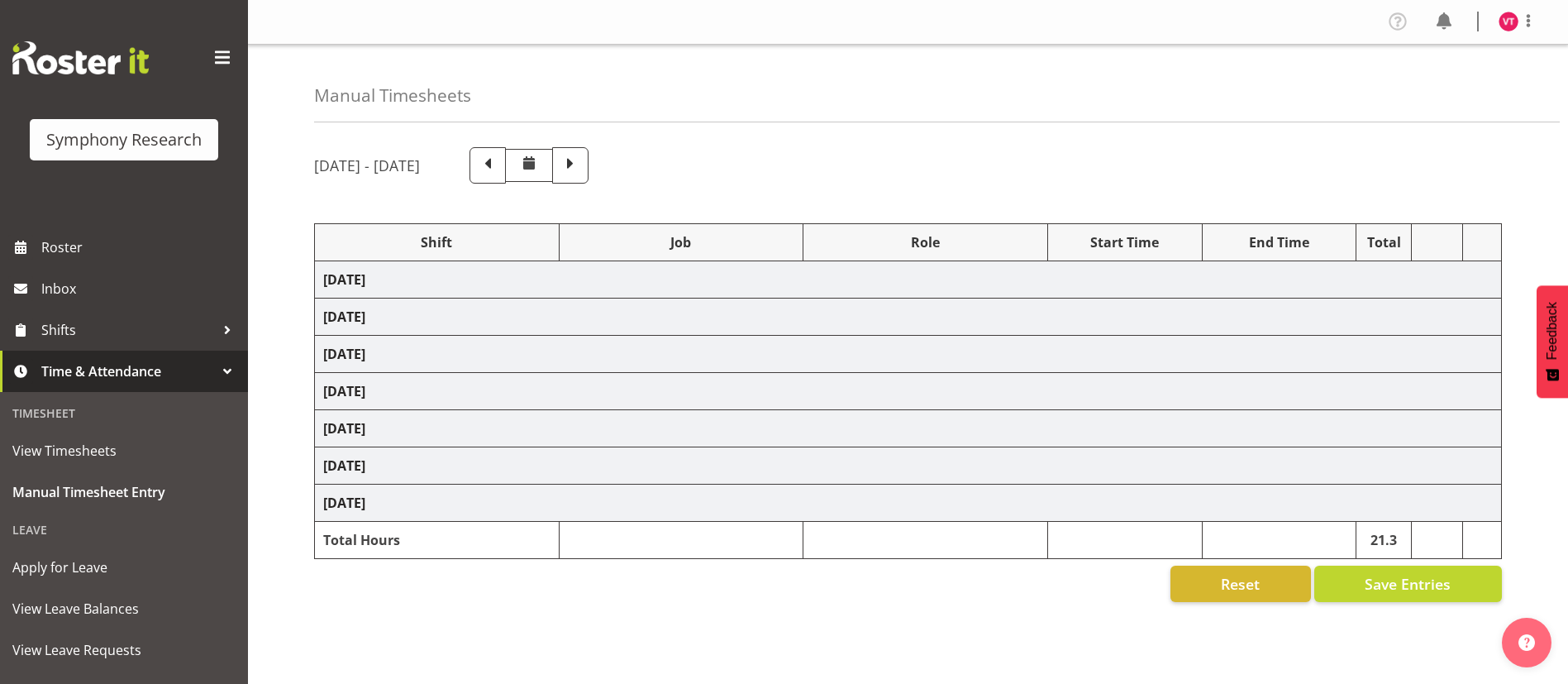
select select "10499"
select select "47"
select select "81561"
select select "10587"
select select "47"
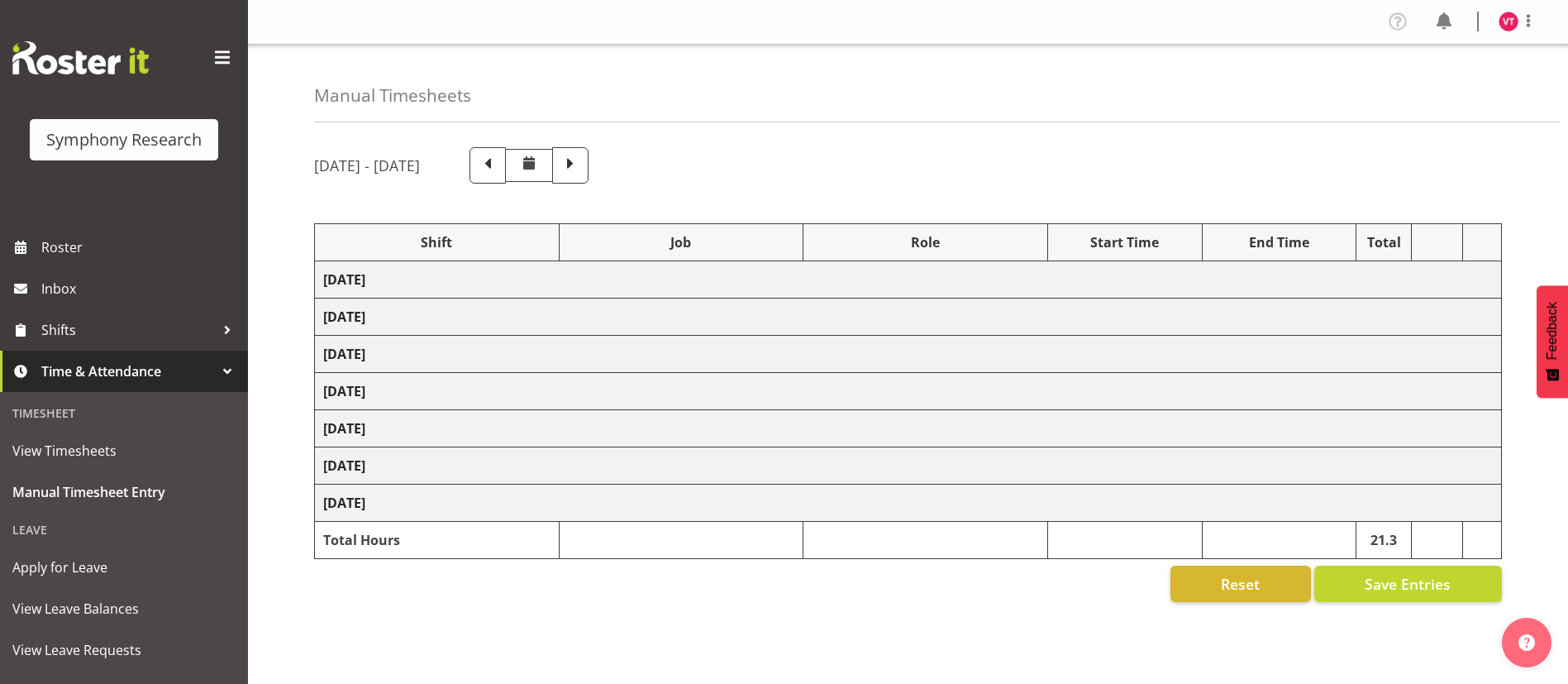
select select "56692"
select select "10499"
select select "47"
select select "81741"
select select "10499"
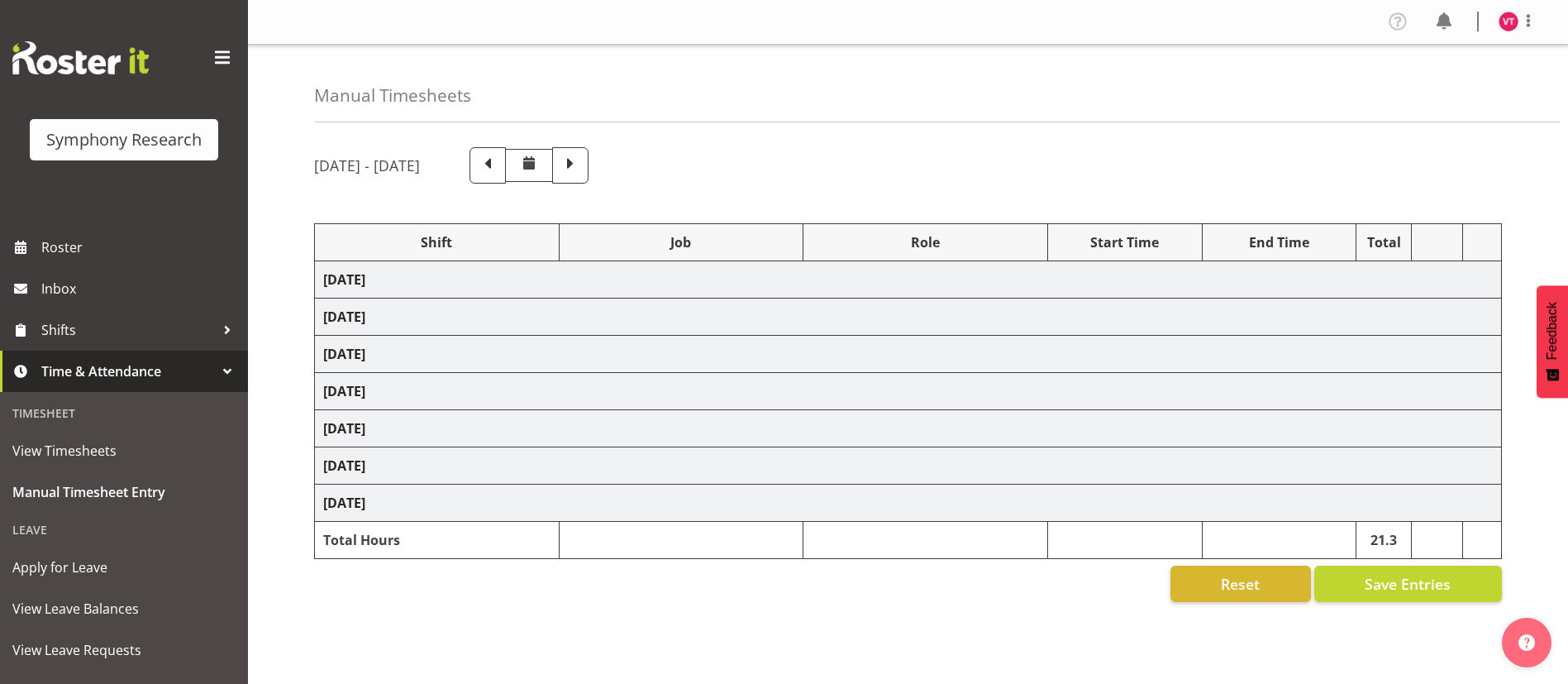
select select "47"
select select "41604"
select select "10527"
select select "47"
select select "56692"
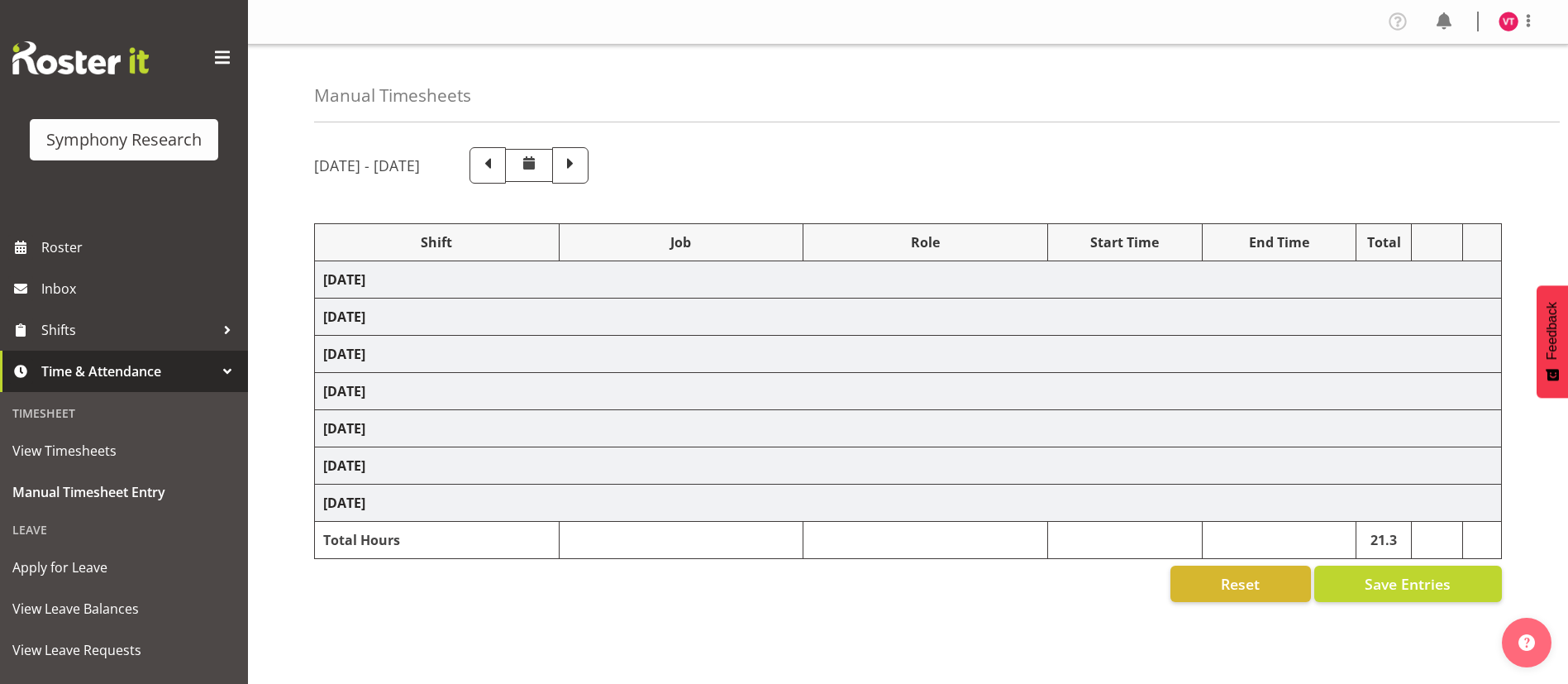
select select "10499"
select select "47"
select select "56692"
select select "10499"
select select "47"
